Goal: Task Accomplishment & Management: Complete application form

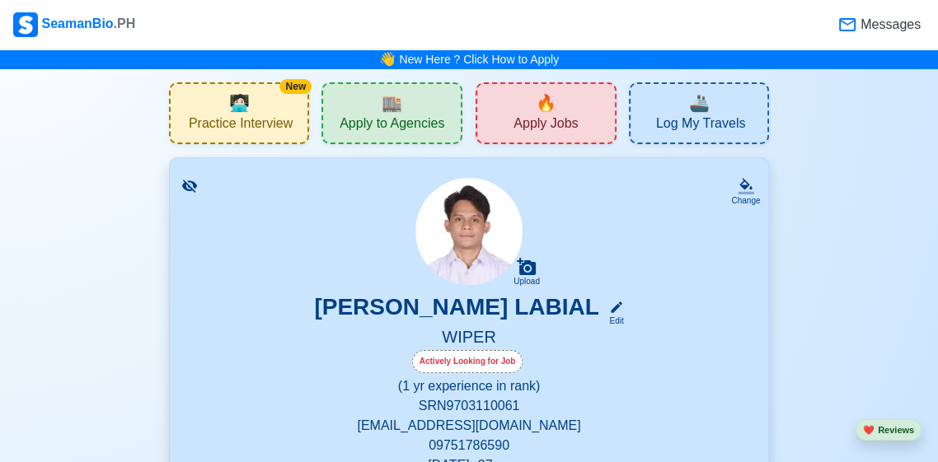
click at [850, 30] on icon at bounding box center [847, 25] width 20 height 20
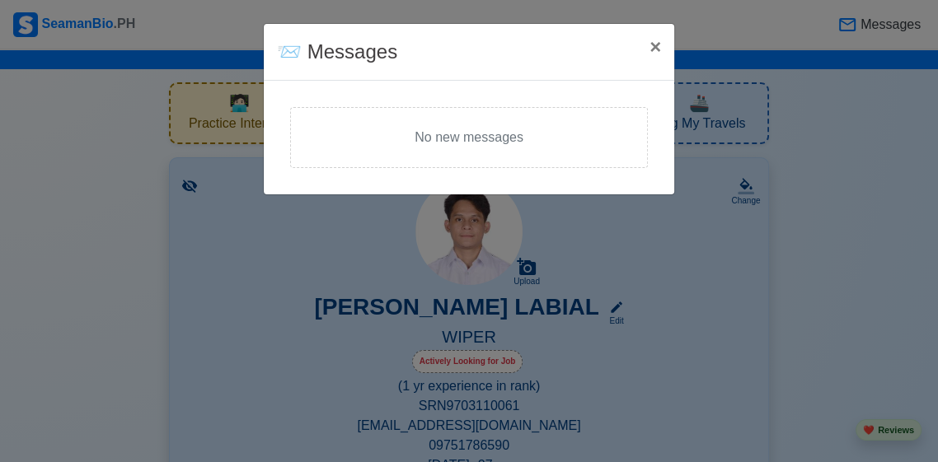
click at [652, 40] on span "×" at bounding box center [655, 46] width 12 height 22
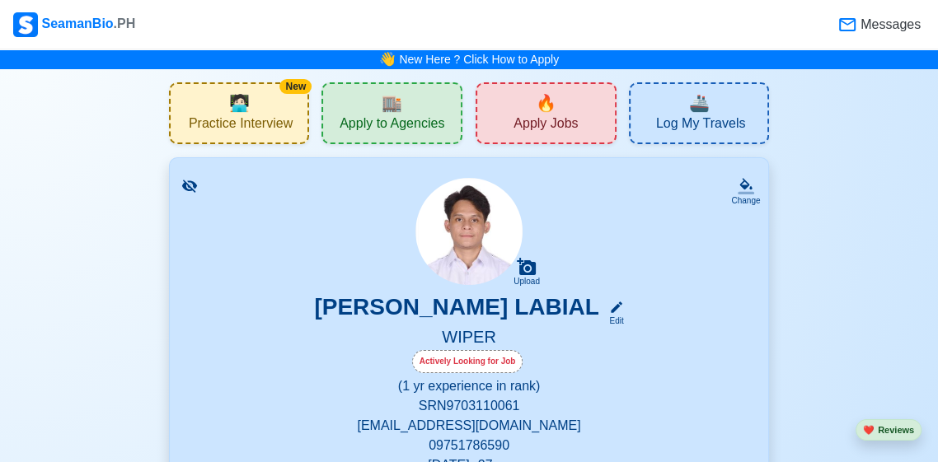
click at [543, 97] on span "🔥" at bounding box center [546, 103] width 21 height 25
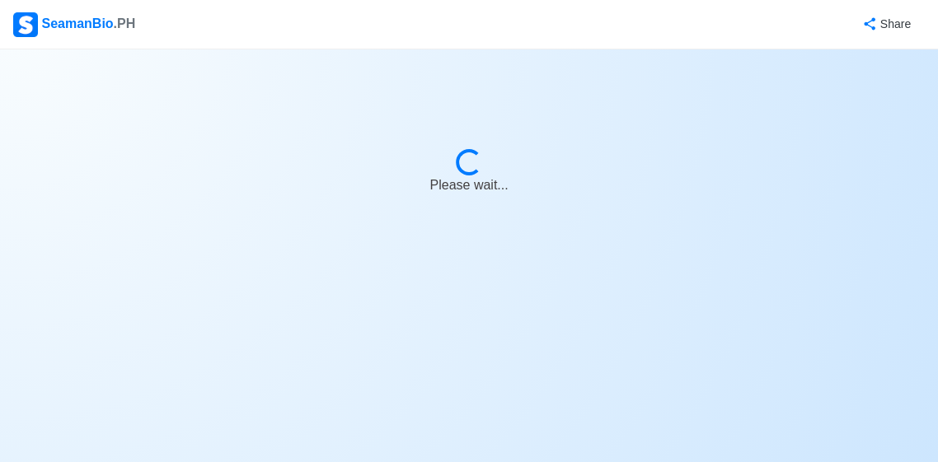
select select "Wiper"
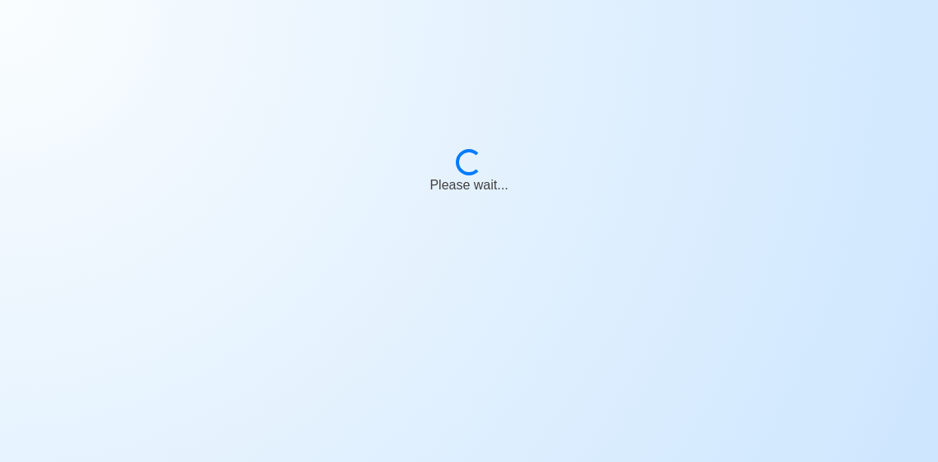
scroll to position [79, 0]
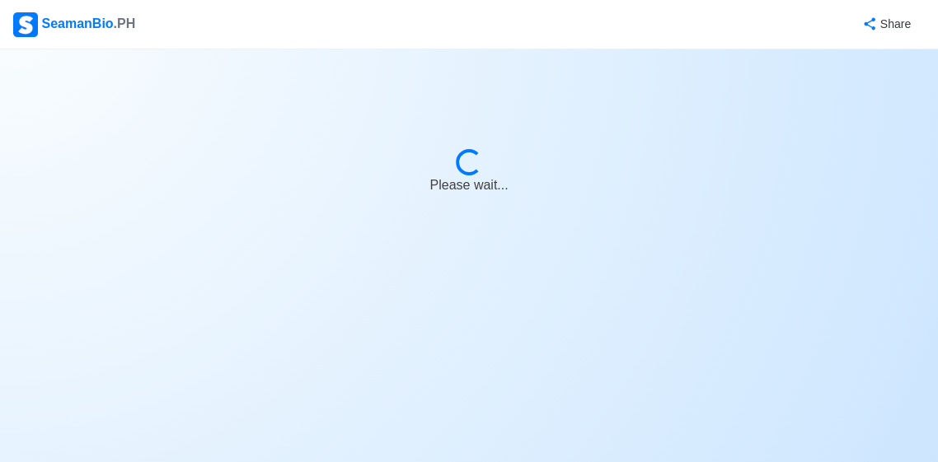
select select "Wiper"
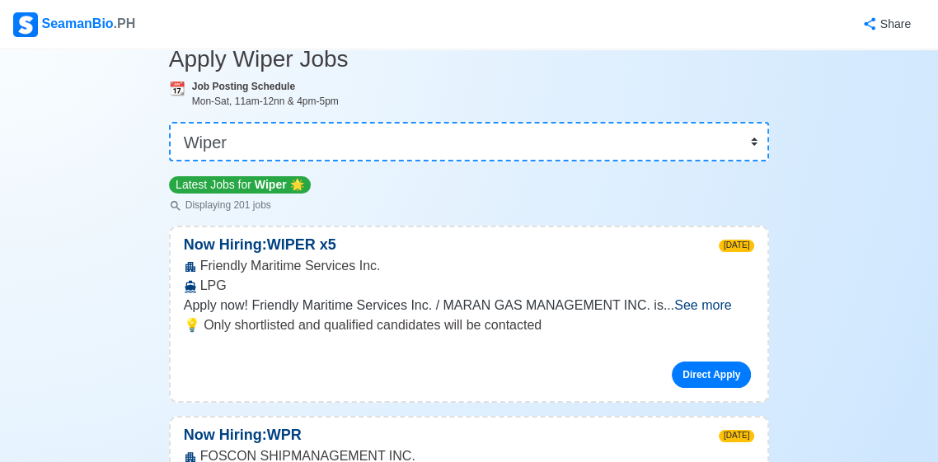
scroll to position [0, 0]
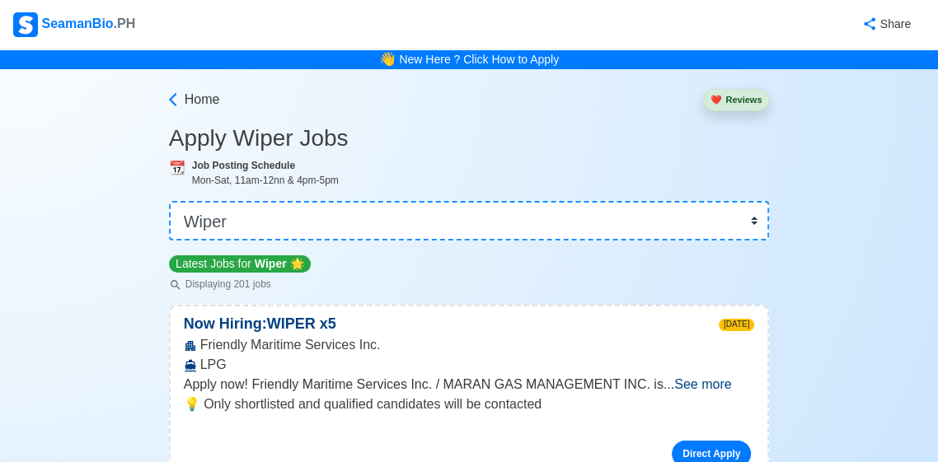
click at [77, 26] on div "SeamanBio .PH" at bounding box center [74, 24] width 122 height 25
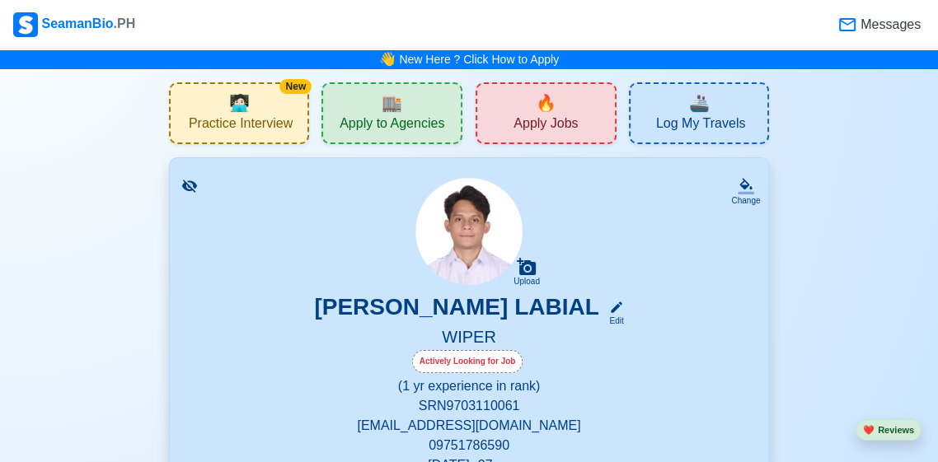
click at [353, 121] on span "Apply to Agencies" at bounding box center [391, 125] width 105 height 21
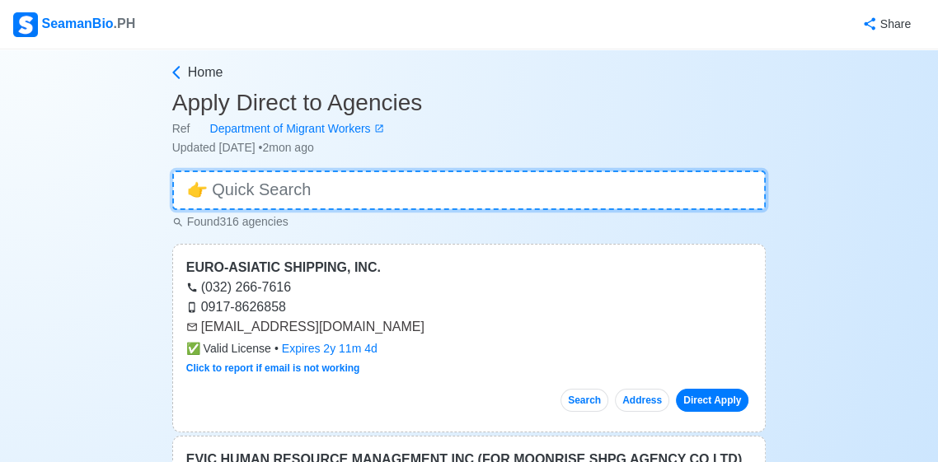
click at [320, 186] on input at bounding box center [469, 191] width 594 height 40
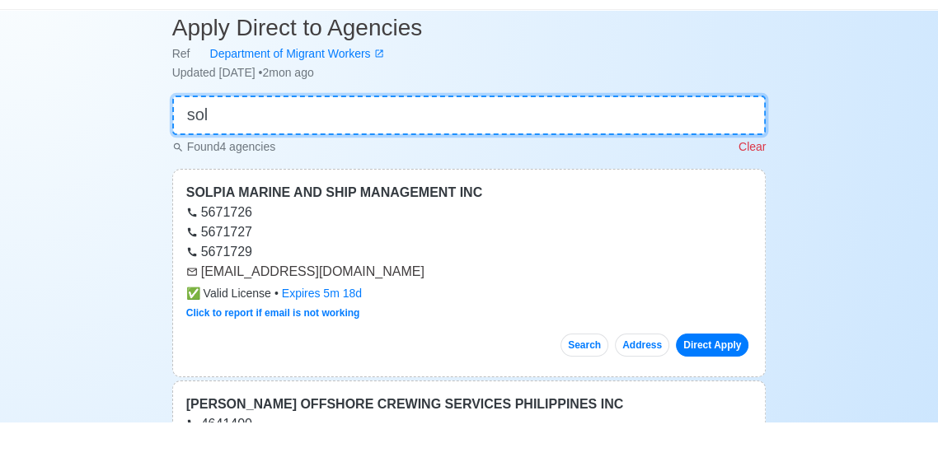
scroll to position [36, 0]
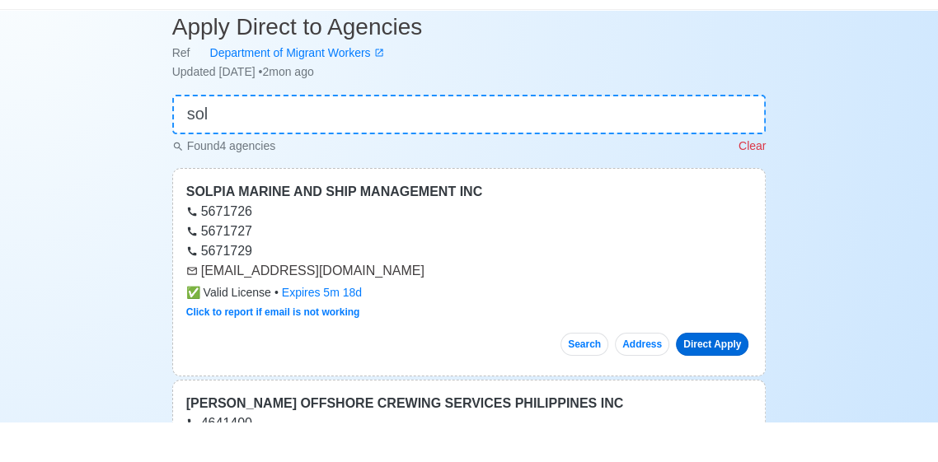
click at [723, 385] on link "Direct Apply" at bounding box center [712, 383] width 73 height 23
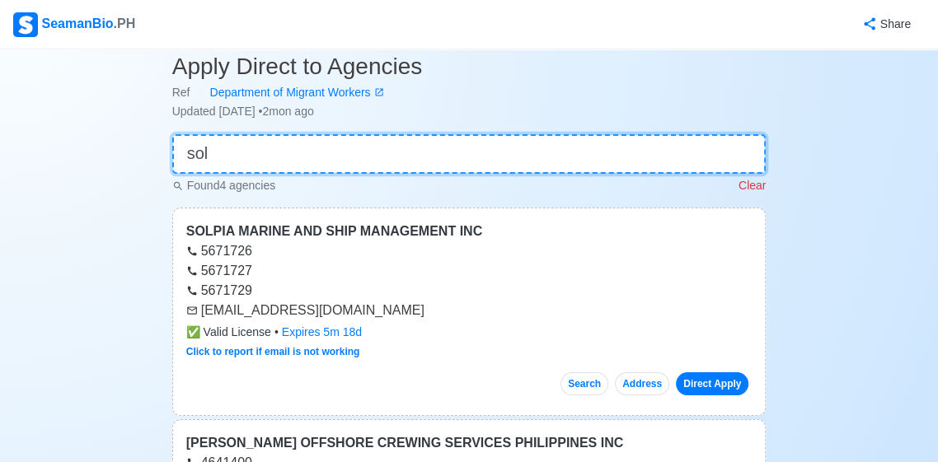
click at [621, 154] on input "sol" at bounding box center [469, 154] width 594 height 40
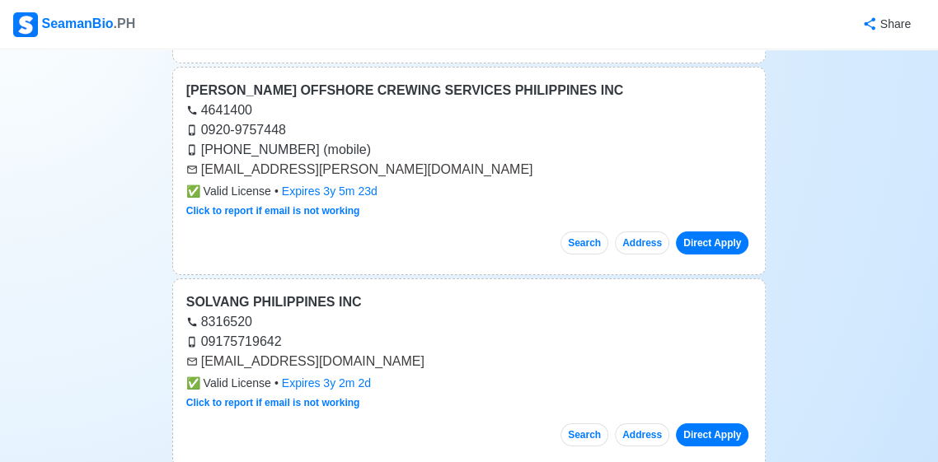
scroll to position [388, 0]
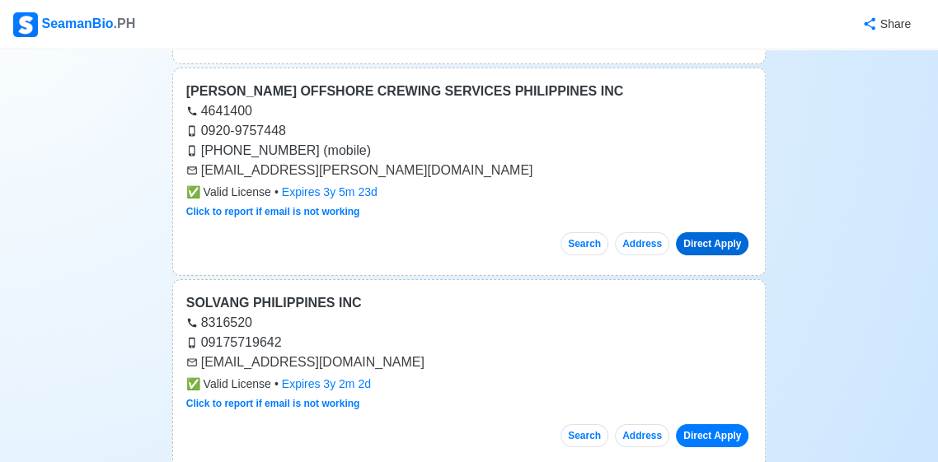
click at [728, 245] on link "Direct Apply" at bounding box center [712, 243] width 73 height 23
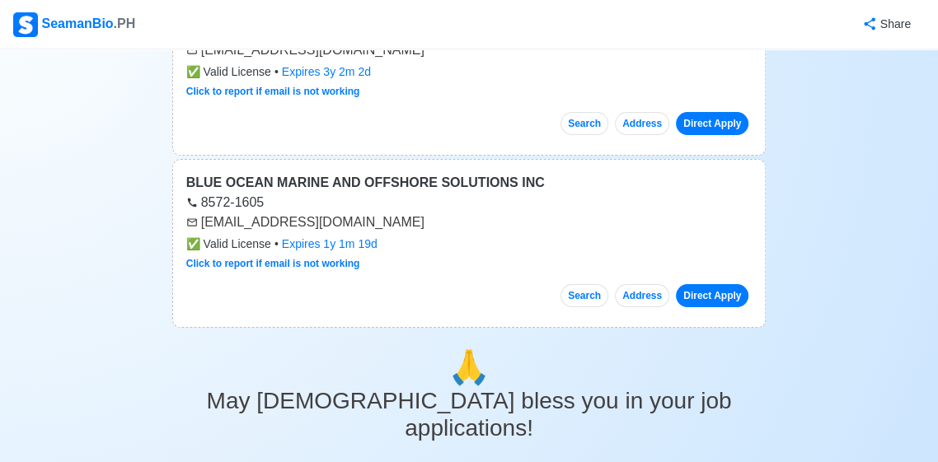
scroll to position [702, 0]
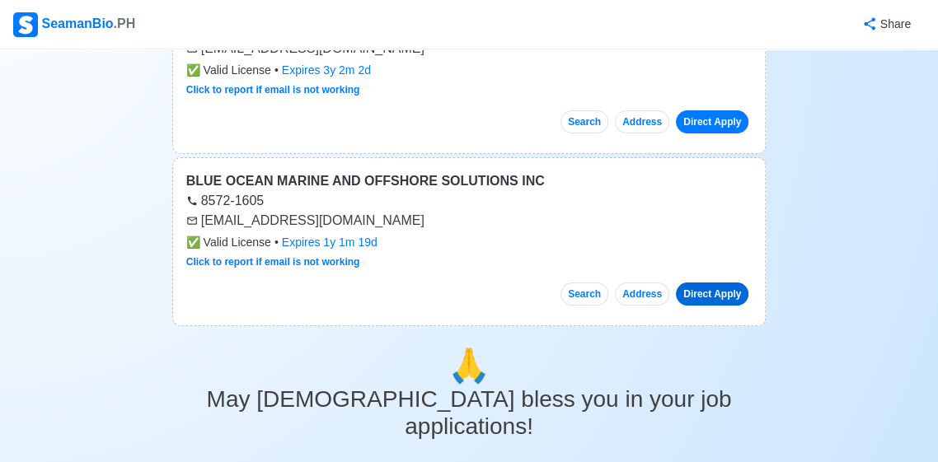
click at [708, 297] on link "Direct Apply" at bounding box center [712, 294] width 73 height 23
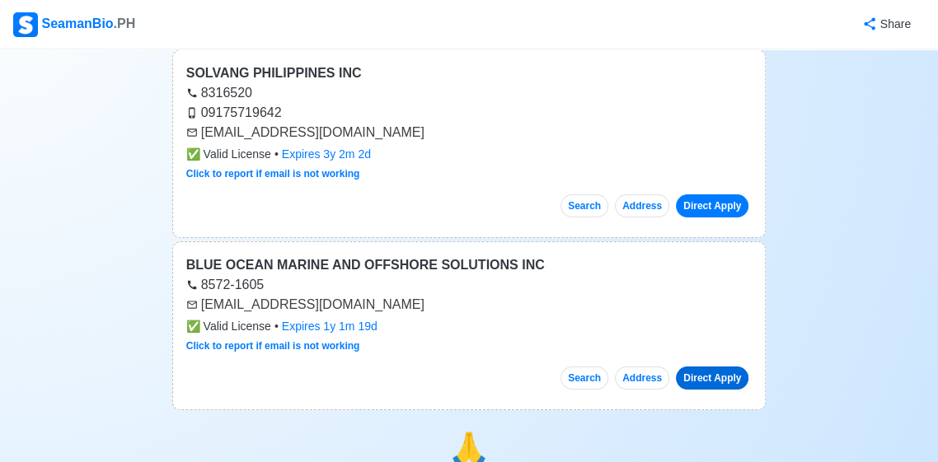
scroll to position [0, 0]
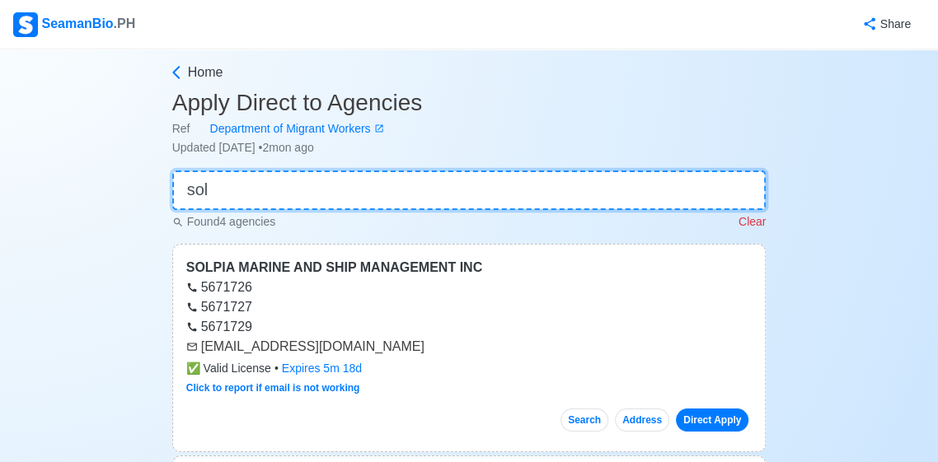
click at [564, 189] on input "sol" at bounding box center [469, 191] width 594 height 40
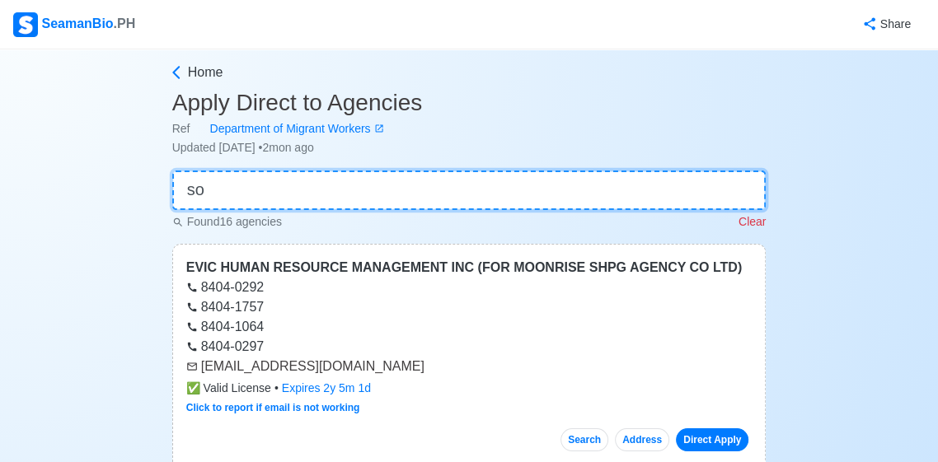
type input "s"
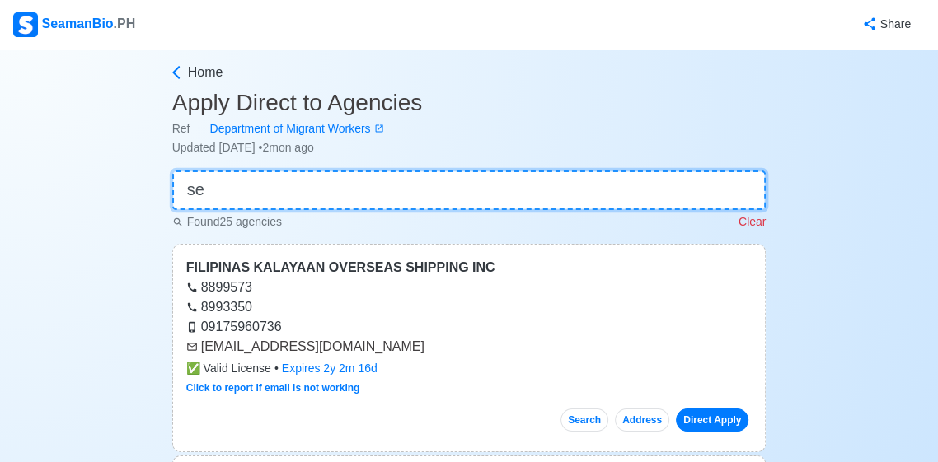
type input "s"
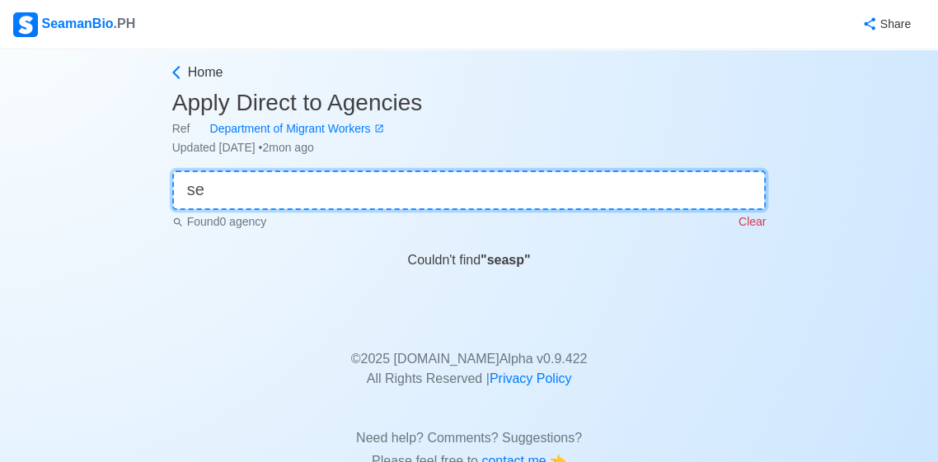
type input "s"
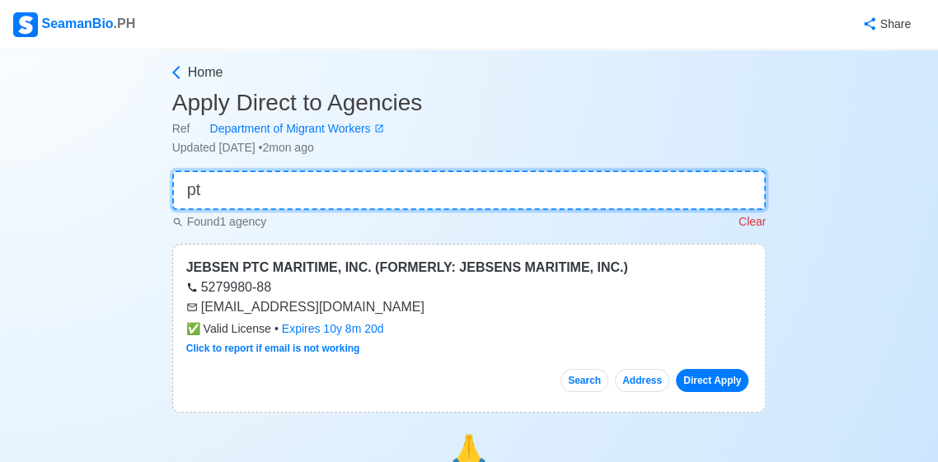
type input "p"
